Goal: Information Seeking & Learning: Learn about a topic

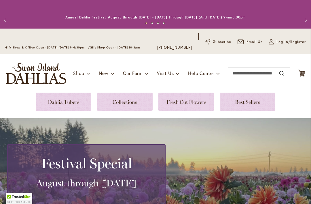
click at [134, 101] on link at bounding box center [125, 101] width 56 height 18
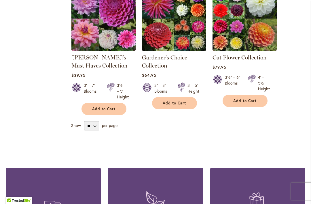
scroll to position [281, 0]
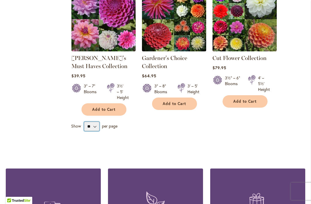
click at [94, 124] on select "** ** ** **" at bounding box center [91, 126] width 15 height 9
click at [97, 128] on select "** ** ** **" at bounding box center [91, 126] width 15 height 9
select select "**"
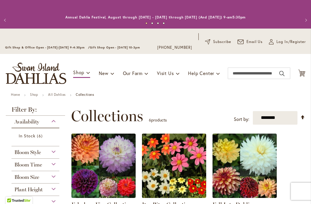
scroll to position [100, 0]
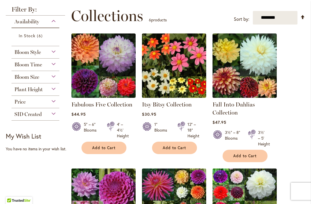
click at [230, 79] on img at bounding box center [245, 65] width 64 height 64
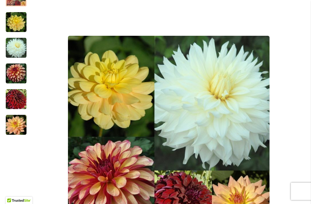
scroll to position [104, 0]
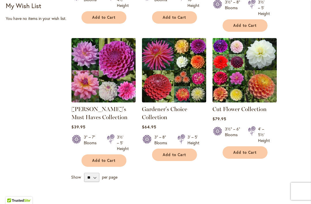
scroll to position [230, 0]
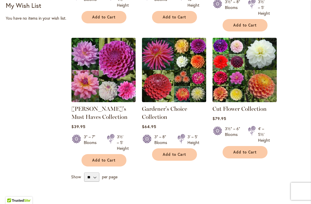
click at [173, 64] on img at bounding box center [174, 70] width 64 height 64
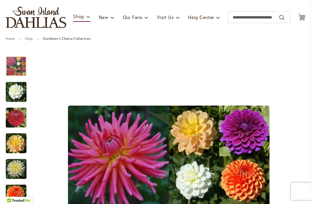
scroll to position [42, 0]
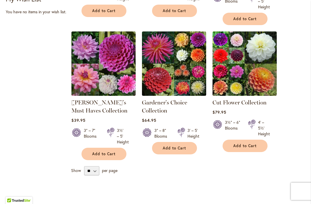
scroll to position [235, 0]
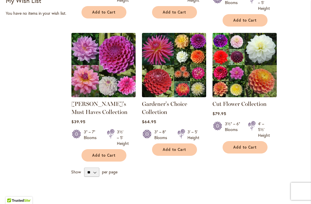
click at [93, 192] on div "**********" at bounding box center [186, 34] width 237 height 326
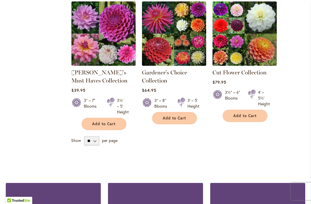
scroll to position [270, 0]
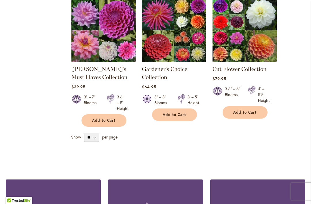
click at [98, 137] on select "** ** ** **" at bounding box center [91, 137] width 15 height 9
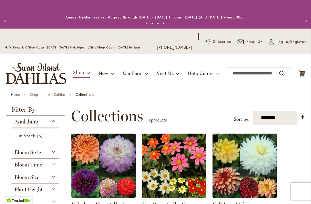
scroll to position [0, 0]
click at [304, 118] on link "Set Descending Direction" at bounding box center [302, 117] width 5 height 7
click at [280, 122] on select "**********" at bounding box center [275, 118] width 45 height 14
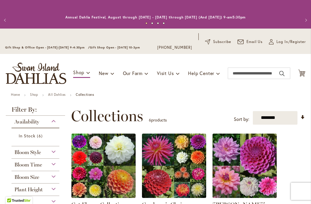
click at [61, 94] on link "All Dahlias" at bounding box center [57, 94] width 18 height 4
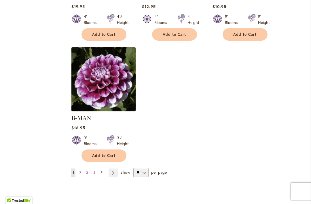
scroll to position [739, 0]
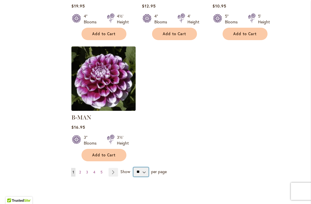
click at [145, 167] on select "** ** ** **" at bounding box center [140, 171] width 15 height 9
select select "**"
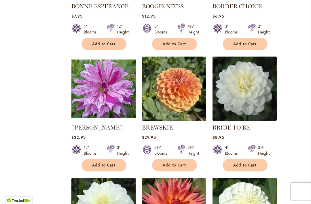
scroll to position [2068, 0]
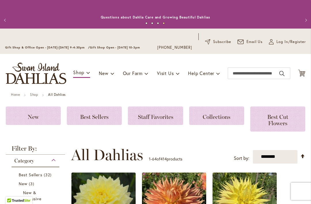
click at [31, 96] on link "Shop" at bounding box center [34, 94] width 8 height 4
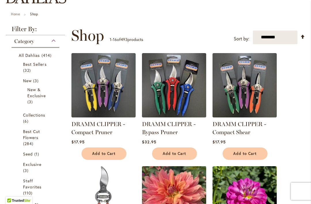
scroll to position [80, 0]
click at [33, 116] on span "Collections" at bounding box center [34, 114] width 22 height 5
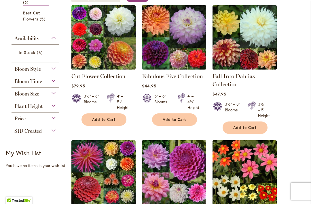
scroll to position [149, 0]
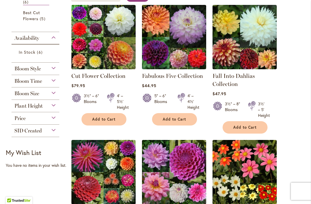
click at [235, 50] on img at bounding box center [245, 37] width 64 height 64
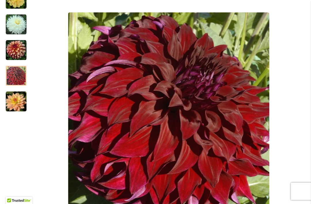
scroll to position [149, 0]
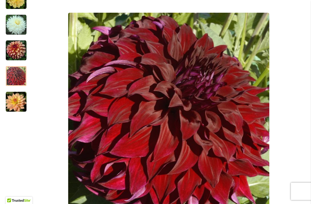
click at [14, 101] on img "Fall Into Dahlias Collection" at bounding box center [16, 101] width 21 height 21
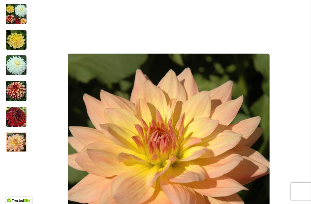
scroll to position [106, 0]
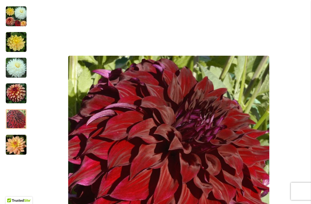
click at [15, 119] on img "Fall Into Dahlias Collection" at bounding box center [16, 119] width 21 height 21
click at [15, 86] on img "Fall Into Dahlias Collection" at bounding box center [16, 93] width 21 height 21
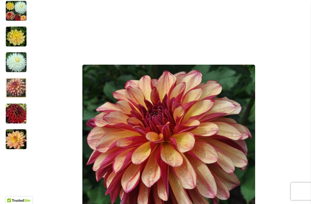
scroll to position [107, 0]
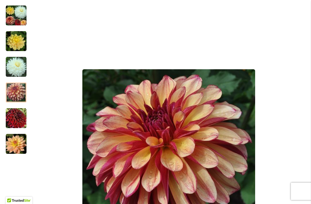
click at [11, 63] on img "Fall Into Dahlias Collection" at bounding box center [16, 66] width 21 height 21
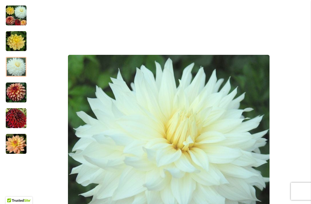
click at [12, 63] on img "Fall Into Dahlias Collection" at bounding box center [16, 66] width 21 height 21
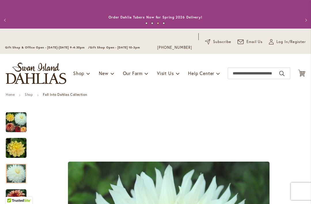
scroll to position [0, 0]
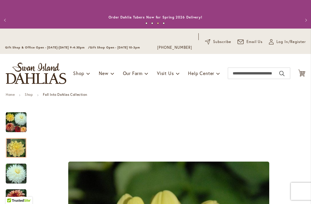
click at [13, 149] on img "Fall Into Dahlias Collection" at bounding box center [16, 147] width 21 height 21
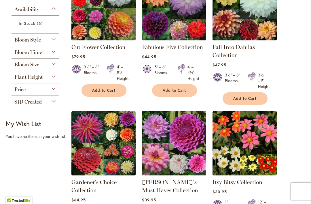
scroll to position [177, 0]
click at [103, 145] on img at bounding box center [103, 143] width 64 height 64
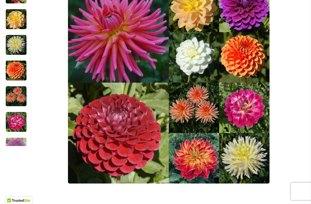
scroll to position [180, 0]
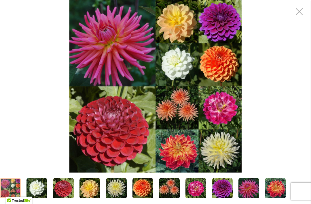
click at [29, 95] on div "Gardener's Choice Collection" at bounding box center [155, 86] width 311 height 172
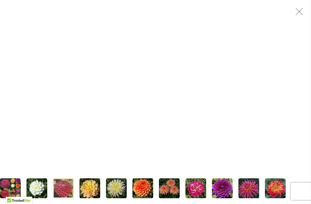
click at [64, 187] on img "CORNEL" at bounding box center [63, 188] width 21 height 21
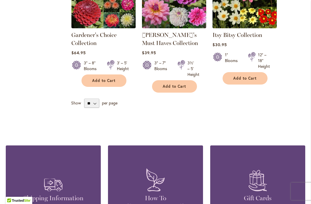
scroll to position [327, 0]
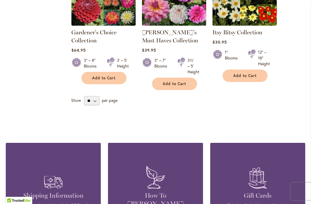
click at [109, 100] on span "per page" at bounding box center [110, 99] width 16 height 5
click at [71, 101] on span "Show" at bounding box center [76, 99] width 10 height 5
click at [84, 101] on select "** ** ** **" at bounding box center [91, 100] width 15 height 9
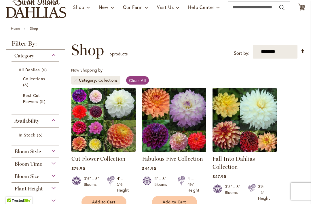
scroll to position [66, 0]
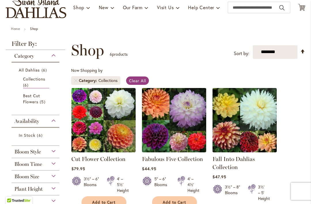
click at [26, 98] on span "Best Cut Flowers" at bounding box center [31, 99] width 17 height 12
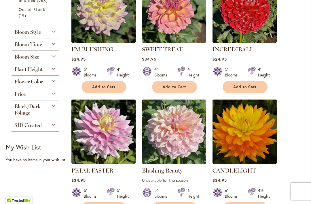
scroll to position [297, 0]
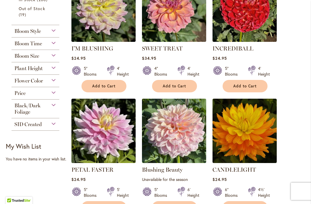
click at [22, 114] on span "Black/Dark Foliage" at bounding box center [27, 108] width 26 height 13
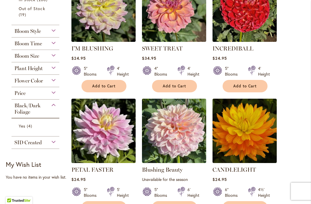
click at [20, 128] on span "Yes" at bounding box center [22, 125] width 7 height 5
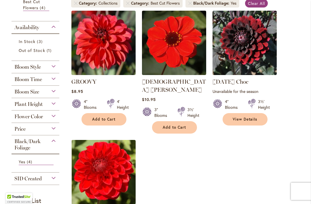
scroll to position [136, 0]
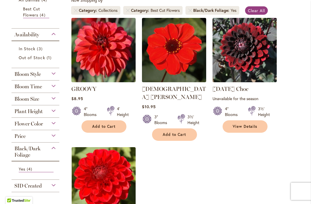
click at [54, 151] on div "Black/Dark Foliage" at bounding box center [36, 150] width 48 height 16
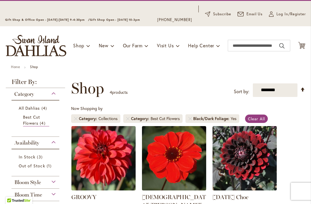
scroll to position [28, 0]
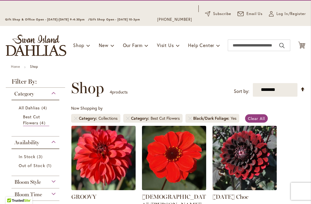
click at [56, 96] on div "Category" at bounding box center [36, 92] width 48 height 9
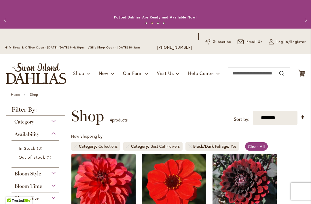
scroll to position [0, 0]
click at [15, 93] on link "Home" at bounding box center [15, 94] width 9 height 4
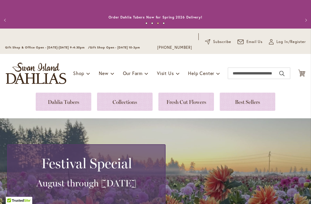
click at [62, 103] on link at bounding box center [64, 101] width 56 height 18
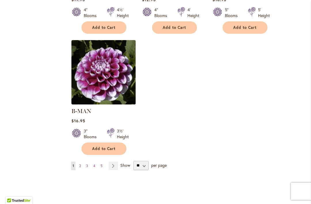
scroll to position [748, 0]
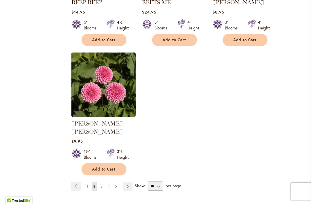
scroll to position [725, 0]
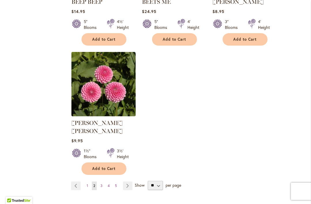
click at [128, 181] on link "Page Next" at bounding box center [128, 185] width 10 height 9
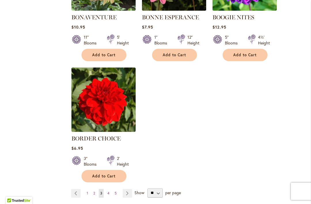
scroll to position [710, 0]
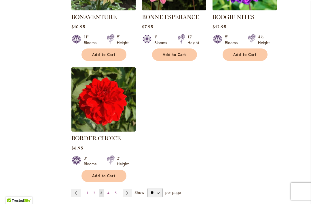
click at [128, 192] on link "Page Next" at bounding box center [128, 192] width 10 height 9
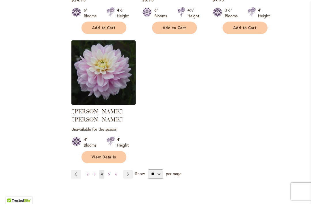
scroll to position [745, 0]
click at [126, 170] on link "Page Next" at bounding box center [128, 174] width 10 height 9
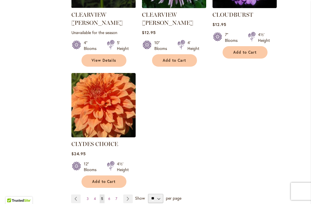
scroll to position [726, 0]
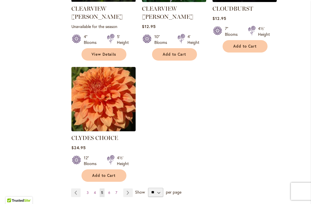
click at [126, 188] on link "Page Next" at bounding box center [128, 192] width 10 height 9
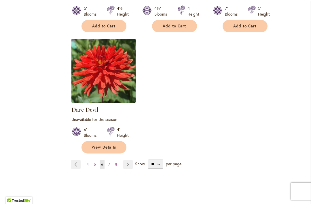
scroll to position [753, 0]
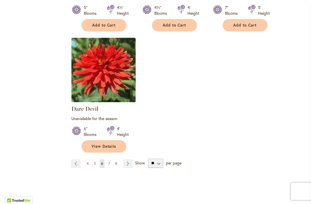
click at [127, 163] on link "Page Next" at bounding box center [128, 163] width 10 height 9
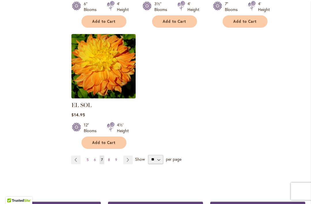
scroll to position [753, 0]
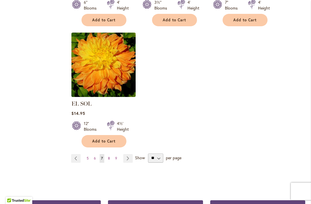
click at [128, 154] on link "Page Next" at bounding box center [128, 158] width 10 height 9
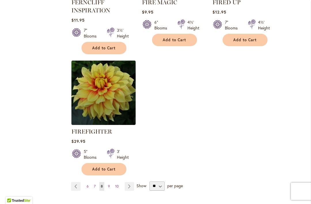
scroll to position [745, 0]
click at [128, 184] on link "Page Next" at bounding box center [130, 185] width 10 height 9
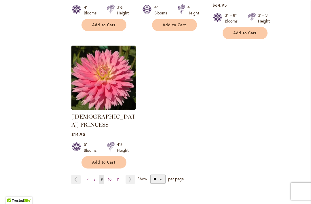
scroll to position [778, 0]
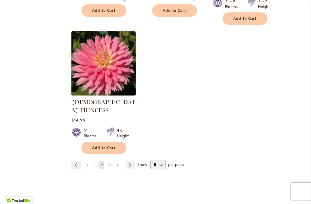
click at [129, 160] on link "Page Next" at bounding box center [131, 164] width 10 height 9
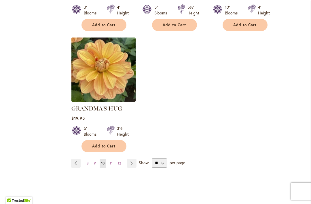
scroll to position [748, 0]
click at [133, 158] on link "Page Next" at bounding box center [132, 162] width 10 height 9
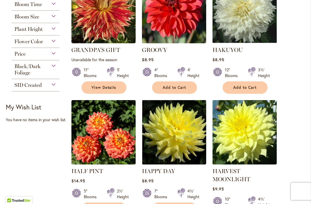
scroll to position [201, 0]
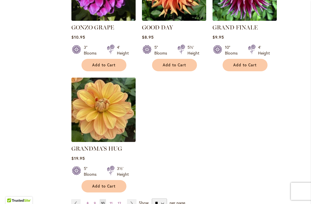
scroll to position [730, 0]
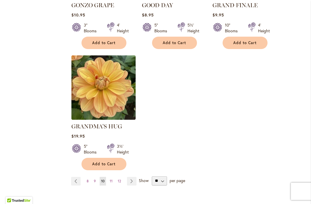
click at [131, 177] on link "Page Next" at bounding box center [132, 181] width 10 height 9
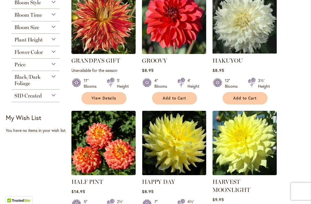
scroll to position [183, 0]
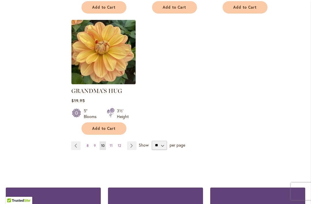
scroll to position [777, 0]
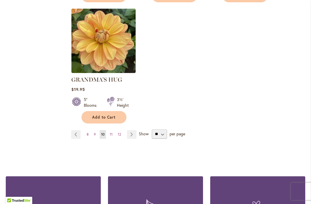
click at [88, 132] on span "8" at bounding box center [88, 134] width 2 height 4
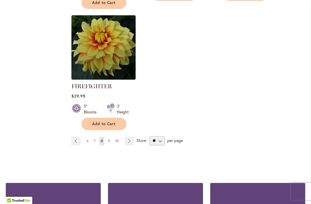
scroll to position [819, 0]
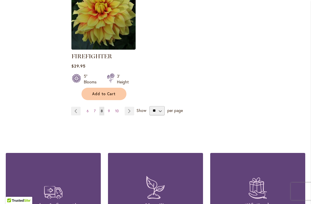
click at [86, 111] on link "Page 6" at bounding box center [87, 111] width 5 height 9
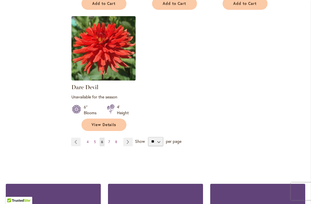
scroll to position [775, 0]
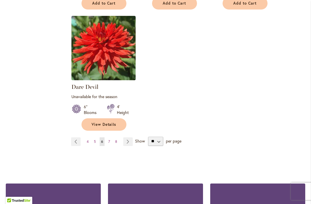
click at [109, 141] on span "7" at bounding box center [109, 141] width 2 height 4
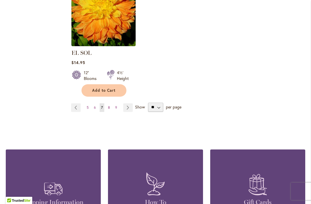
scroll to position [803, 0]
click at [86, 103] on link "Page 5" at bounding box center [87, 107] width 5 height 9
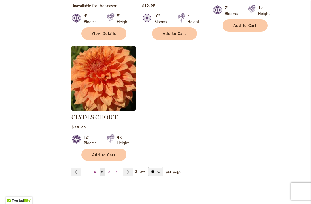
scroll to position [746, 0]
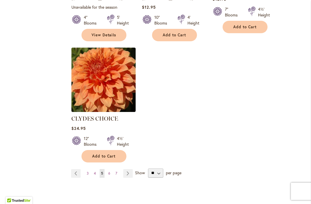
click at [95, 171] on span "4" at bounding box center [95, 173] width 2 height 4
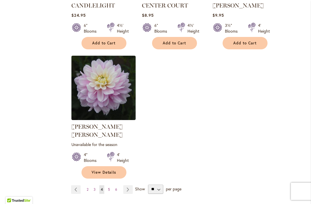
scroll to position [749, 0]
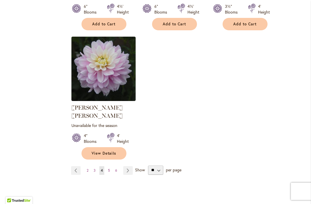
click at [108, 168] on span "5" at bounding box center [109, 170] width 2 height 4
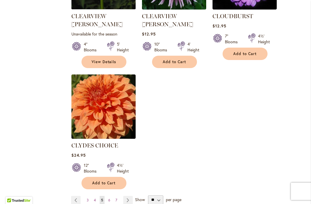
scroll to position [725, 0]
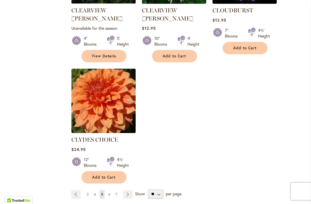
click at [107, 190] on link "Page 6" at bounding box center [109, 194] width 5 height 9
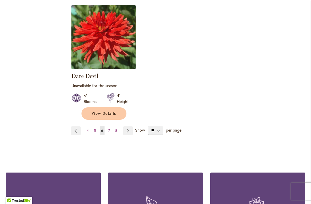
scroll to position [786, 0]
click at [115, 130] on span "8" at bounding box center [116, 130] width 2 height 4
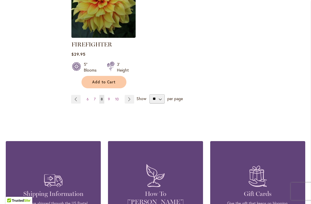
scroll to position [831, 0]
click at [116, 97] on span "10" at bounding box center [116, 99] width 3 height 4
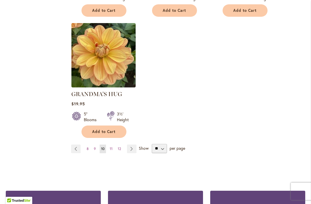
scroll to position [775, 0]
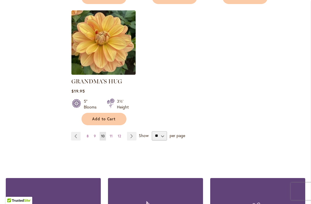
click at [112, 134] on span "11" at bounding box center [111, 136] width 3 height 4
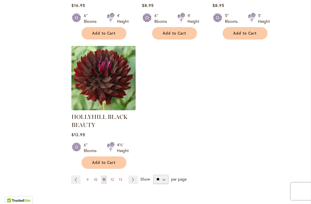
scroll to position [756, 0]
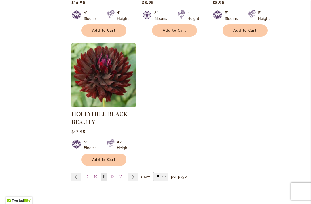
click at [112, 176] on span "12" at bounding box center [112, 176] width 3 height 4
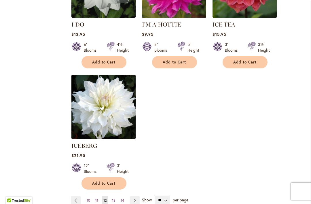
scroll to position [713, 0]
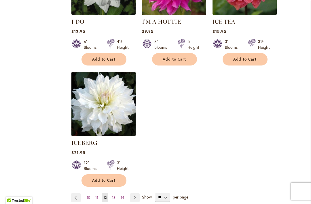
click at [115, 195] on span "13" at bounding box center [113, 197] width 3 height 4
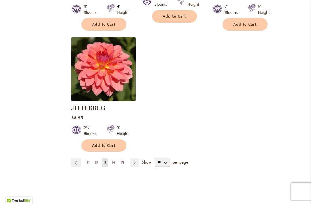
scroll to position [761, 0]
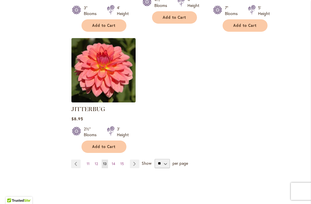
click at [114, 161] on span "14" at bounding box center [113, 163] width 3 height 4
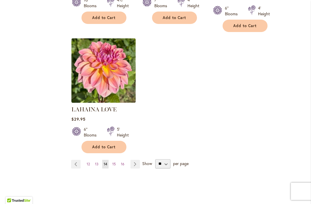
scroll to position [751, 0]
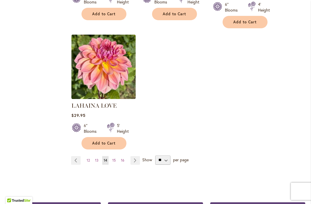
click at [113, 158] on span "15" at bounding box center [113, 160] width 3 height 4
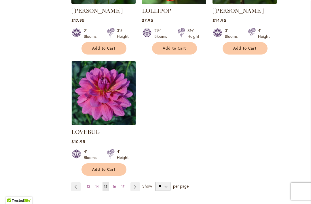
scroll to position [733, 0]
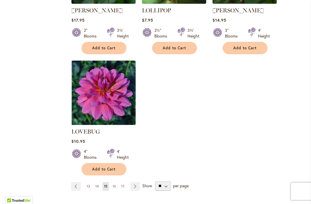
click at [114, 184] on span "16" at bounding box center [114, 186] width 3 height 4
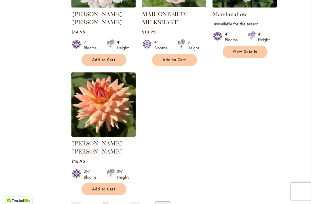
scroll to position [723, 0]
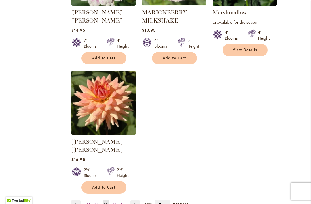
click at [113, 202] on span "17" at bounding box center [114, 204] width 3 height 4
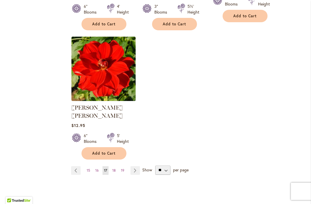
scroll to position [749, 0]
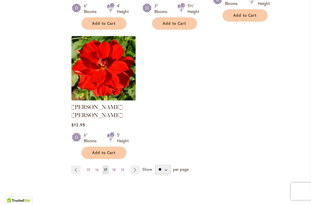
click at [112, 167] on span "18" at bounding box center [113, 169] width 3 height 4
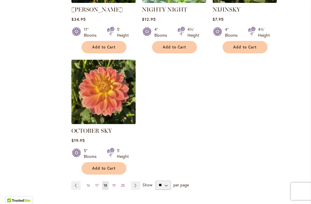
scroll to position [729, 0]
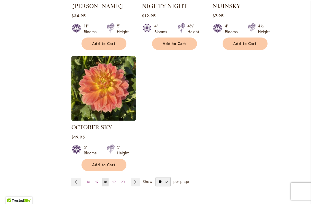
click at [114, 179] on span "19" at bounding box center [113, 181] width 3 height 4
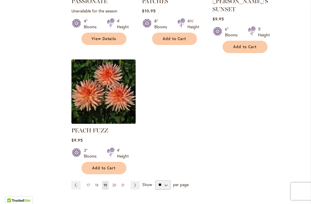
scroll to position [734, 0]
click at [113, 182] on span "20" at bounding box center [114, 184] width 4 height 4
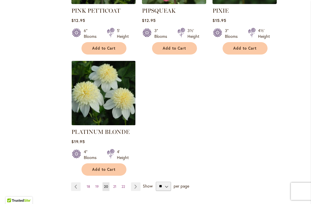
scroll to position [741, 0]
click at [113, 184] on span "21" at bounding box center [114, 186] width 3 height 4
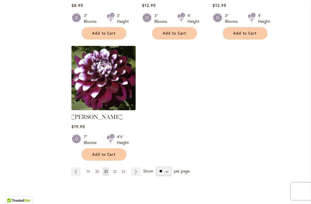
scroll to position [741, 0]
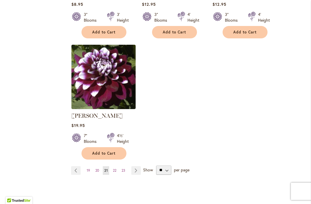
click at [115, 173] on link "Page 22" at bounding box center [114, 170] width 6 height 9
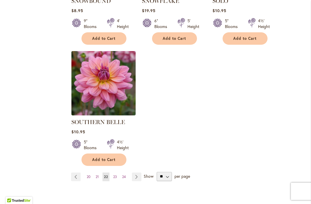
scroll to position [737, 0]
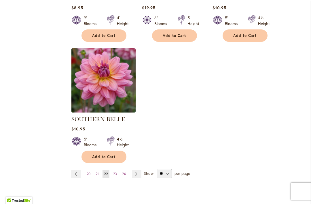
click at [115, 171] on span "23" at bounding box center [115, 173] width 4 height 4
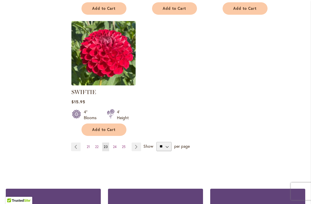
scroll to position [764, 0]
click at [114, 148] on span "24" at bounding box center [115, 146] width 4 height 4
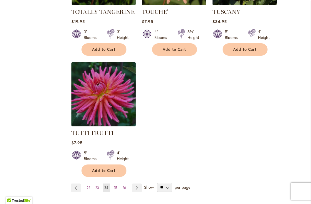
scroll to position [724, 0]
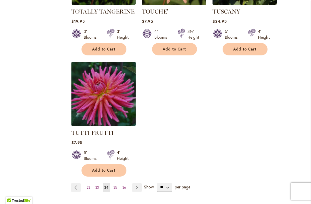
click at [126, 185] on span "26" at bounding box center [124, 187] width 4 height 4
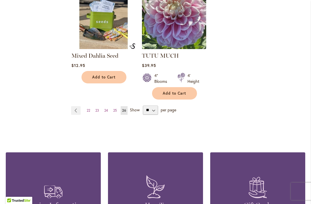
scroll to position [687, 0]
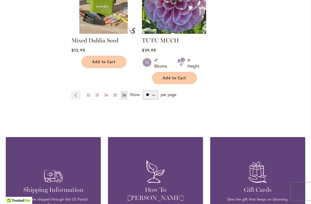
click at [114, 96] on span "25" at bounding box center [115, 95] width 4 height 4
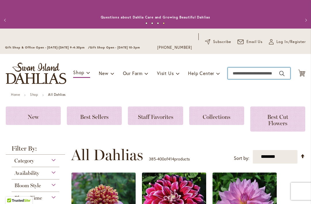
click at [255, 73] on input "Search" at bounding box center [259, 73] width 63 height 12
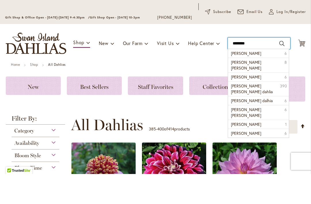
type input "*********"
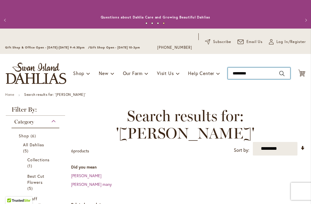
click at [263, 71] on input "*********" at bounding box center [259, 73] width 63 height 12
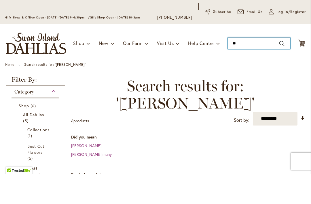
type input "*"
type input "*********"
